Goal: Information Seeking & Learning: Learn about a topic

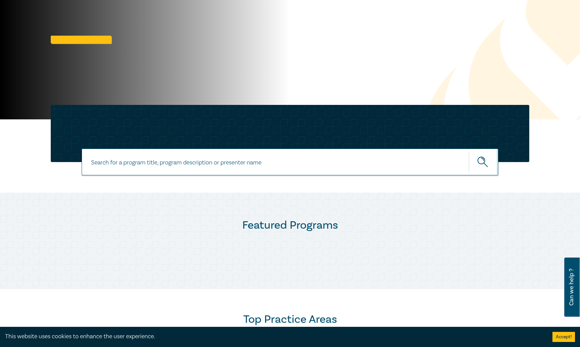
scroll to position [101, 0]
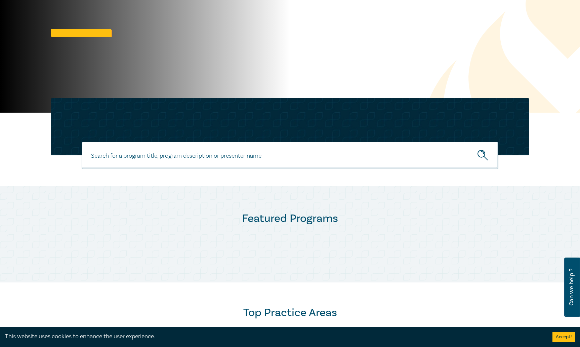
click at [214, 160] on input at bounding box center [290, 155] width 417 height 27
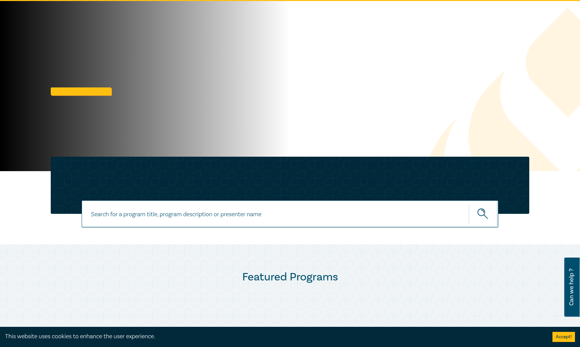
scroll to position [0, 0]
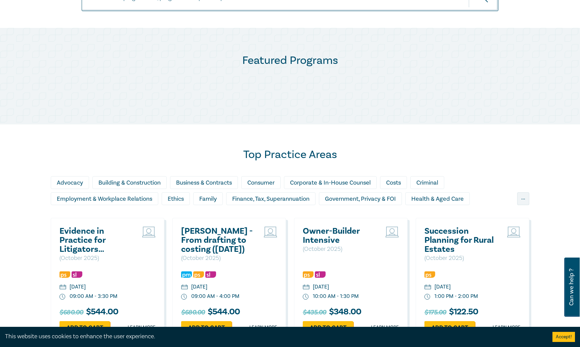
scroll to position [168, 0]
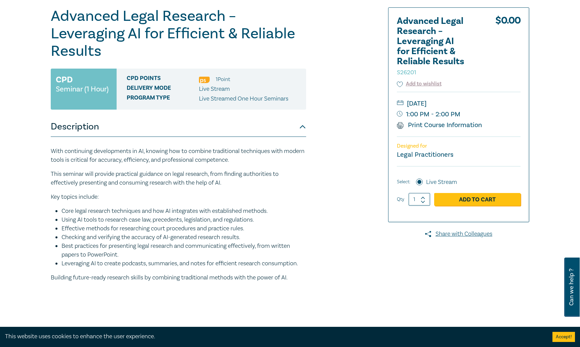
scroll to position [67, 0]
